Goal: Information Seeking & Learning: Learn about a topic

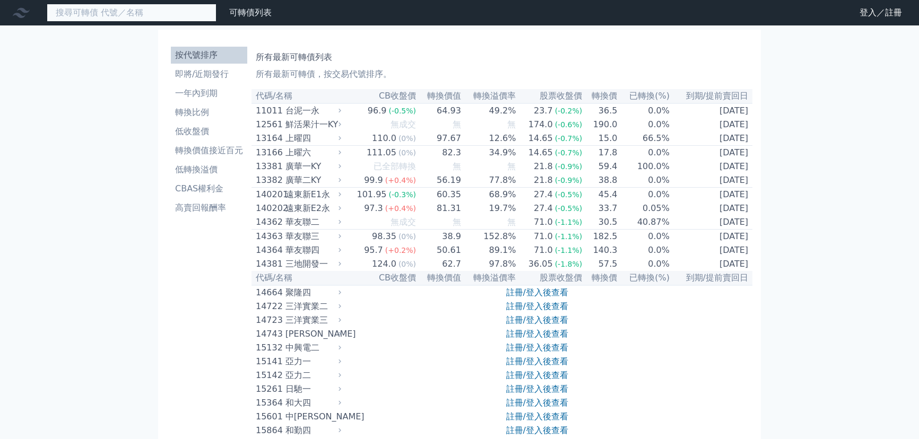
click at [145, 18] on input at bounding box center [132, 13] width 170 height 18
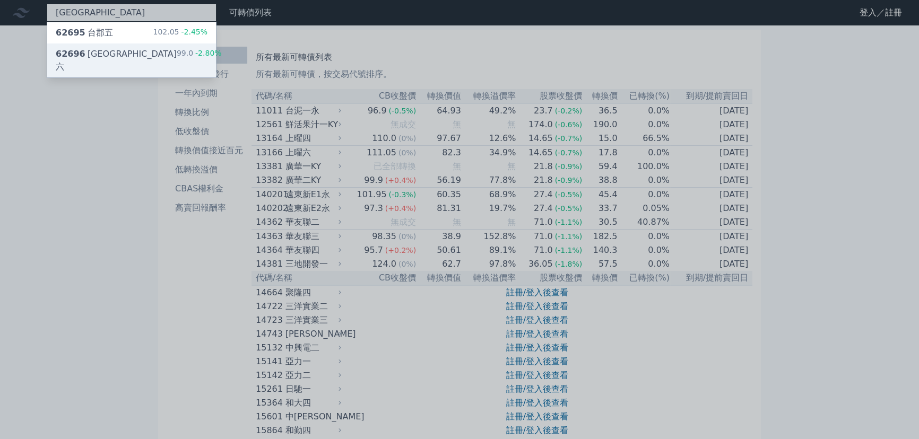
type input "[GEOGRAPHIC_DATA]"
click at [149, 47] on div "62696 台郡六 99.0 -2.80%" at bounding box center [131, 61] width 169 height 34
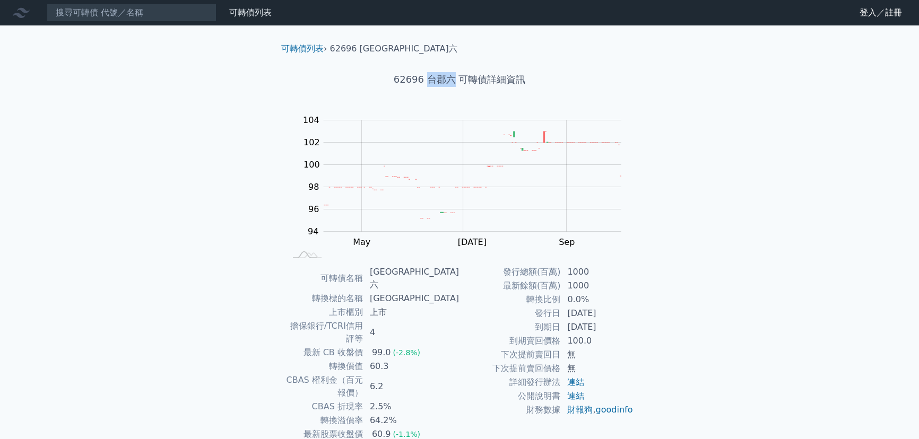
drag, startPoint x: 425, startPoint y: 77, endPoint x: 451, endPoint y: 79, distance: 26.6
click at [451, 79] on h1 "62696 台郡六 可轉債詳細資訊" at bounding box center [459, 79] width 373 height 15
copy h1 "[GEOGRAPHIC_DATA]六"
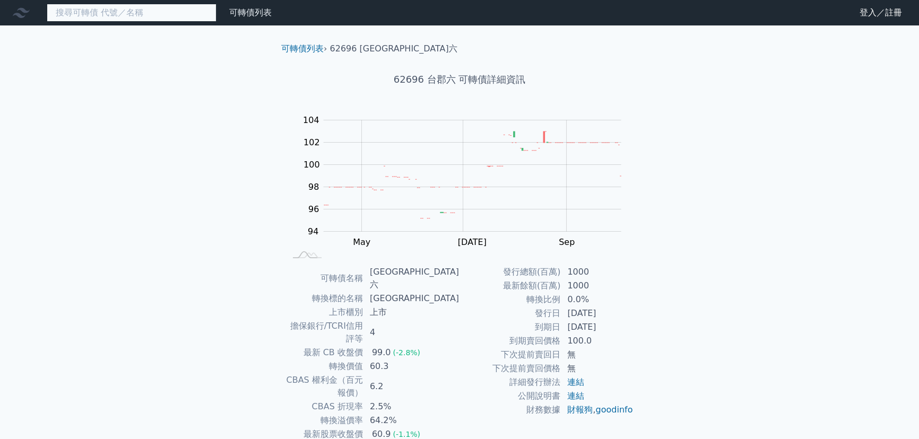
click at [141, 20] on input at bounding box center [132, 13] width 170 height 18
click at [195, 12] on input at bounding box center [132, 13] width 170 height 18
paste input "[GEOGRAPHIC_DATA]六"
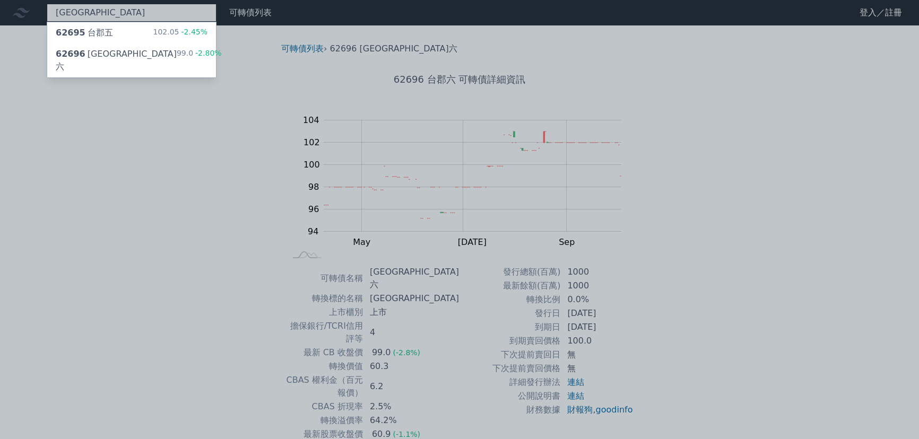
type input "[GEOGRAPHIC_DATA]"
click at [615, 154] on div at bounding box center [459, 219] width 919 height 439
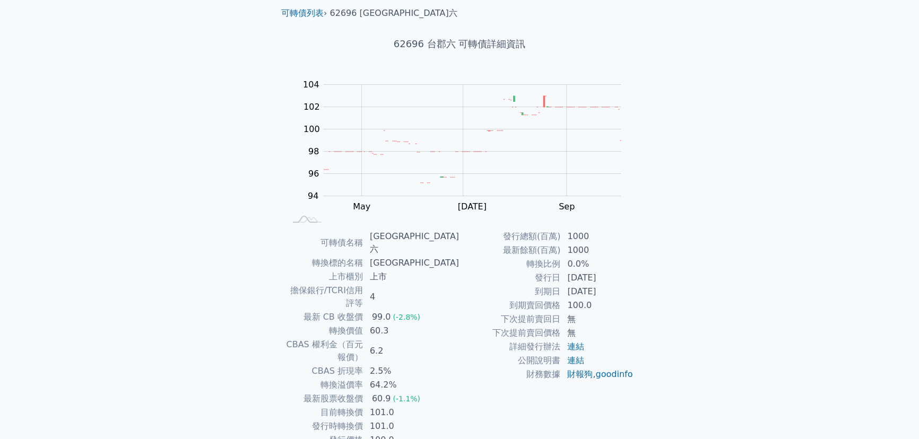
scroll to position [51, 0]
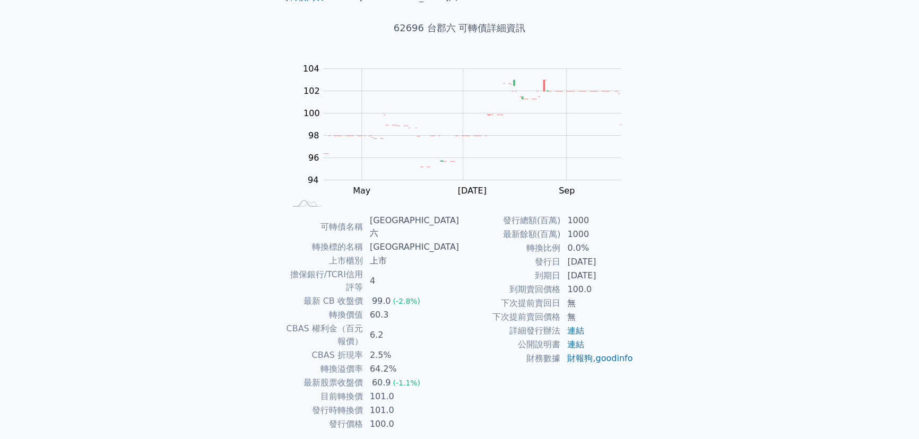
drag, startPoint x: 568, startPoint y: 277, endPoint x: 618, endPoint y: 277, distance: 49.9
click at [618, 277] on td "[DATE]" at bounding box center [597, 276] width 73 height 14
click at [627, 277] on td "[DATE]" at bounding box center [597, 276] width 73 height 14
